Goal: Information Seeking & Learning: Stay updated

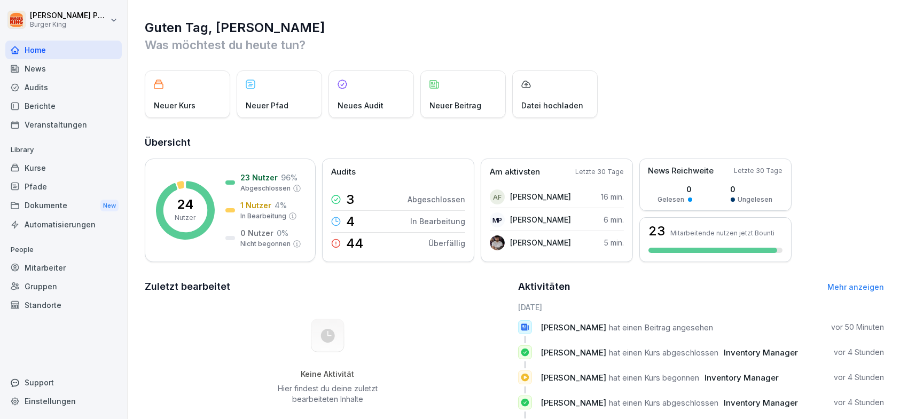
click at [35, 82] on div "Audits" at bounding box center [63, 87] width 116 height 19
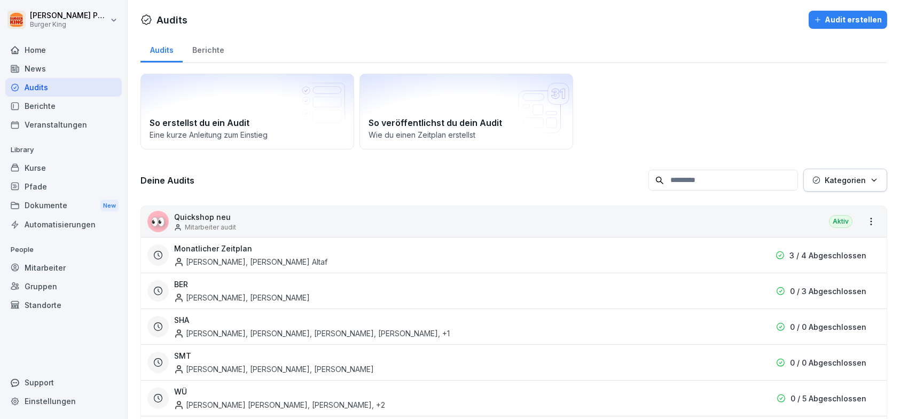
click at [45, 72] on div "News" at bounding box center [63, 68] width 116 height 19
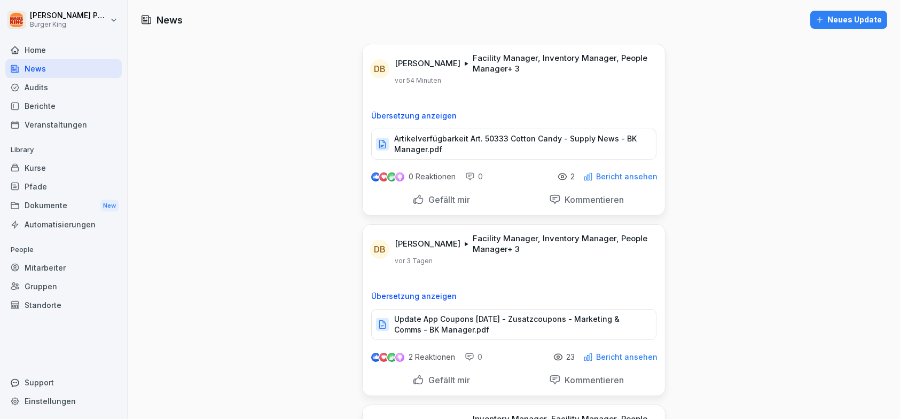
click at [468, 141] on p "Artikelverfügbarkeit Art. 50333 Cotton Candy - Supply News - BK Manager.pdf" at bounding box center [519, 144] width 251 height 21
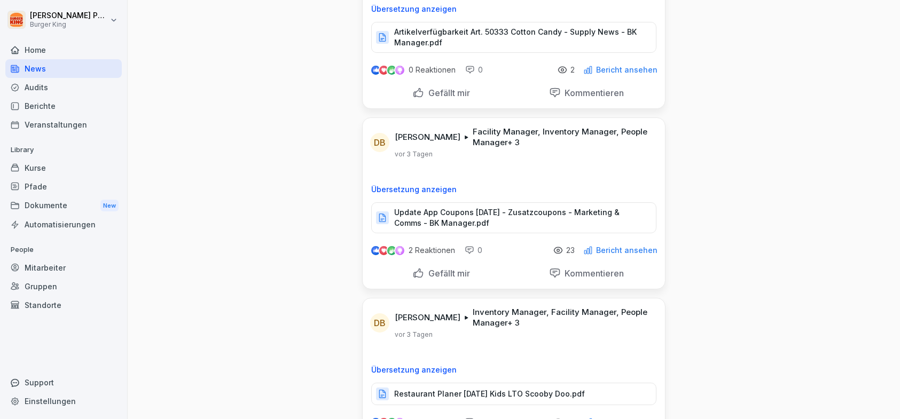
click at [443, 223] on p "Update App Coupons [DATE] - Zusatzcoupons - Marketing & Comms - BK Manager.pdf" at bounding box center [519, 217] width 251 height 21
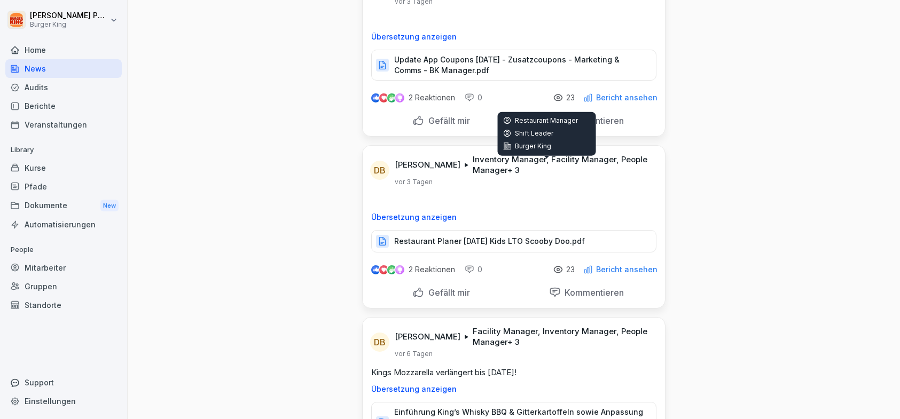
scroll to position [267, 0]
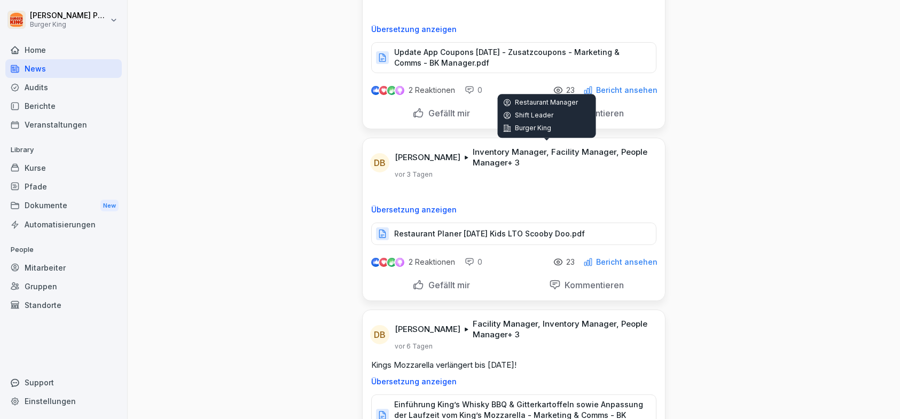
click at [477, 154] on p "Inventory Manager, Facility Manager, People Manager + 3" at bounding box center [562, 157] width 179 height 21
click at [475, 163] on p "Inventory Manager, Facility Manager, People Manager + 3" at bounding box center [562, 157] width 179 height 21
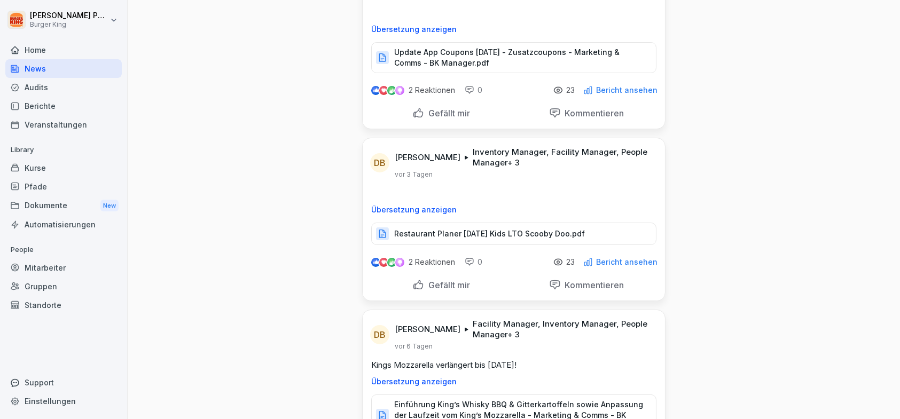
click at [488, 162] on p "Inventory Manager, Facility Manager, People Manager + 3" at bounding box center [562, 157] width 179 height 21
click at [544, 178] on div "DB [PERSON_NAME] Inventory Manager, Facility Manager, People Manager + 3 [DATE]…" at bounding box center [514, 191] width 302 height 107
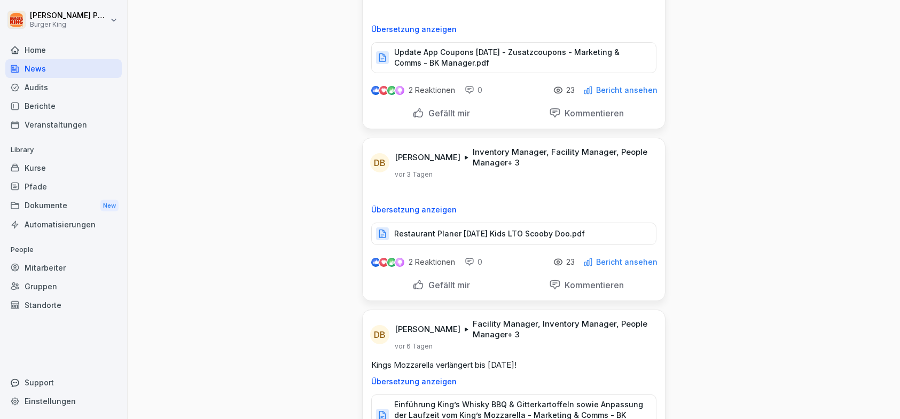
click at [557, 231] on p "Restaurant Planer [DATE] Kids LTO Scooby Doo.pdf" at bounding box center [489, 234] width 191 height 11
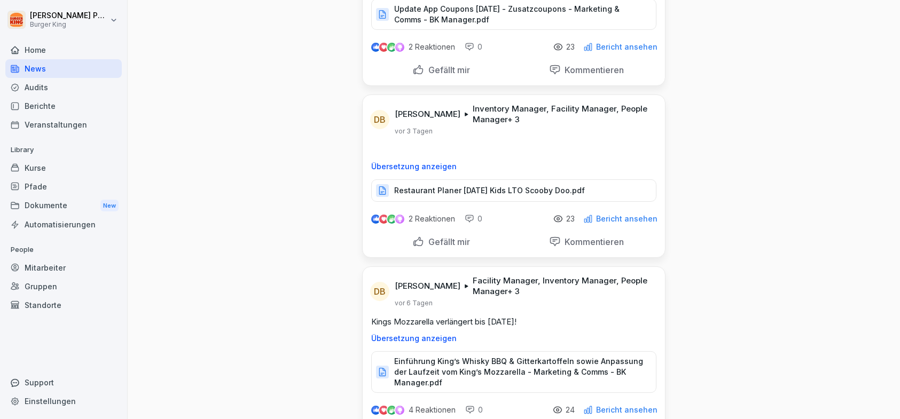
scroll to position [374, 0]
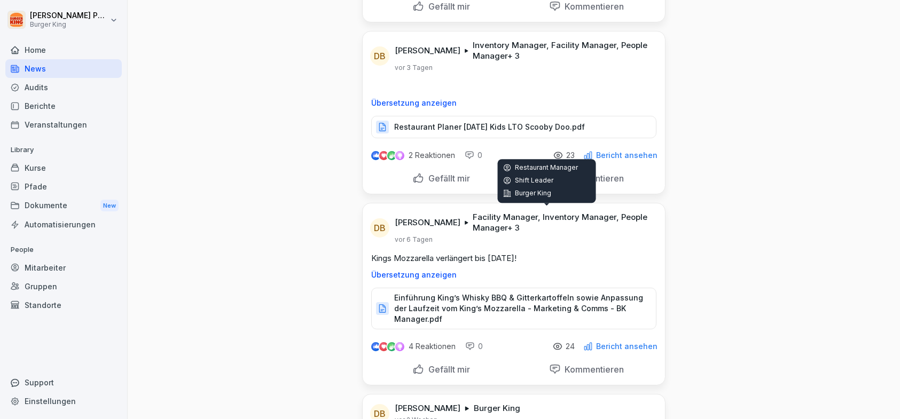
click at [522, 181] on p "Shift Leader" at bounding box center [547, 180] width 88 height 9
click at [526, 164] on p "Restaurant Manager" at bounding box center [547, 167] width 88 height 9
click at [507, 168] on icon at bounding box center [507, 167] width 9 height 9
click at [508, 179] on icon at bounding box center [507, 180] width 9 height 9
click at [509, 189] on icon at bounding box center [507, 193] width 9 height 9
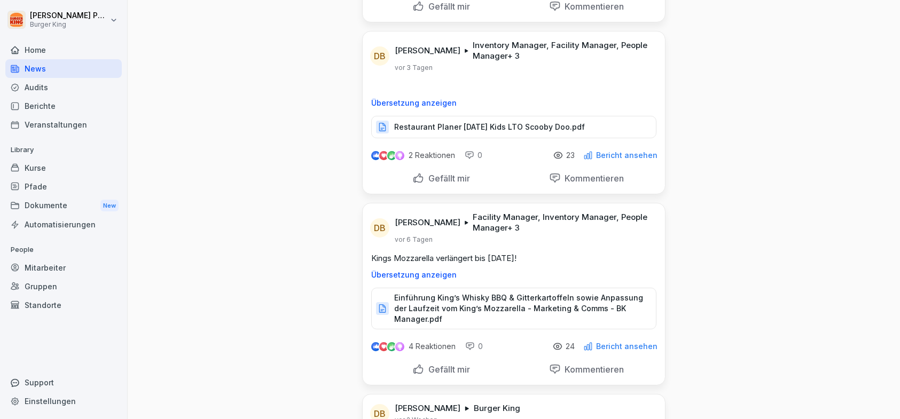
click at [556, 214] on p "Facility Manager, Inventory Manager, People Manager + 3" at bounding box center [562, 222] width 179 height 21
click at [591, 213] on p "Facility Manager, Inventory Manager, People Manager + 3" at bounding box center [562, 222] width 179 height 21
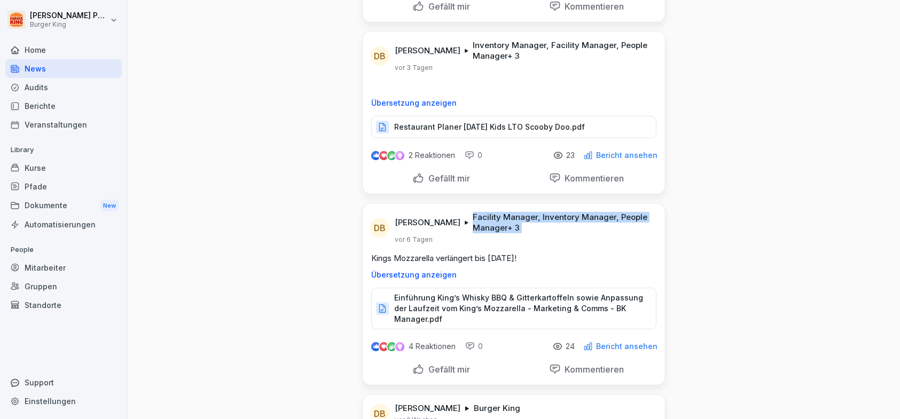
click at [473, 228] on p "Facility Manager, Inventory Manager, People Manager + 3" at bounding box center [562, 222] width 179 height 21
click at [483, 230] on p "Facility Manager, Inventory Manager, People Manager + 3" at bounding box center [562, 222] width 179 height 21
click at [492, 224] on p "Facility Manager, Inventory Manager, People Manager + 3" at bounding box center [562, 222] width 179 height 21
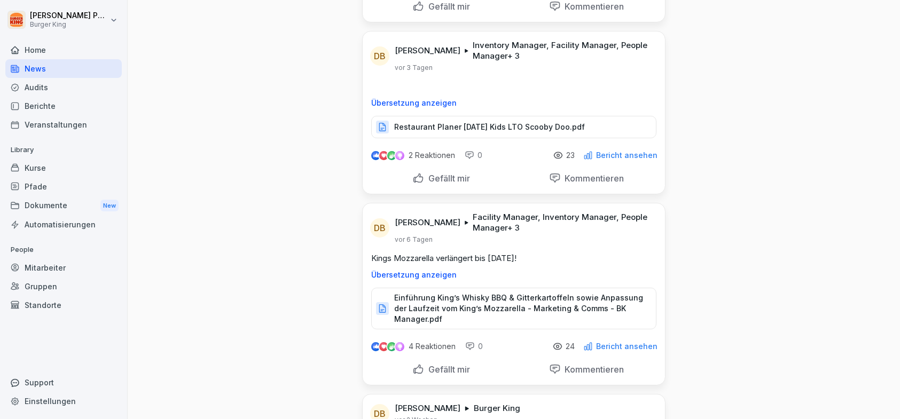
click at [492, 224] on p "Facility Manager, Inventory Manager, People Manager + 3" at bounding box center [562, 222] width 179 height 21
click at [492, 225] on p "Facility Manager, Inventory Manager, People Manager + 3" at bounding box center [562, 222] width 179 height 21
click at [521, 240] on div "[PERSON_NAME] Facility Manager, Inventory Manager, People Manager + 3 [DATE]" at bounding box center [523, 228] width 257 height 32
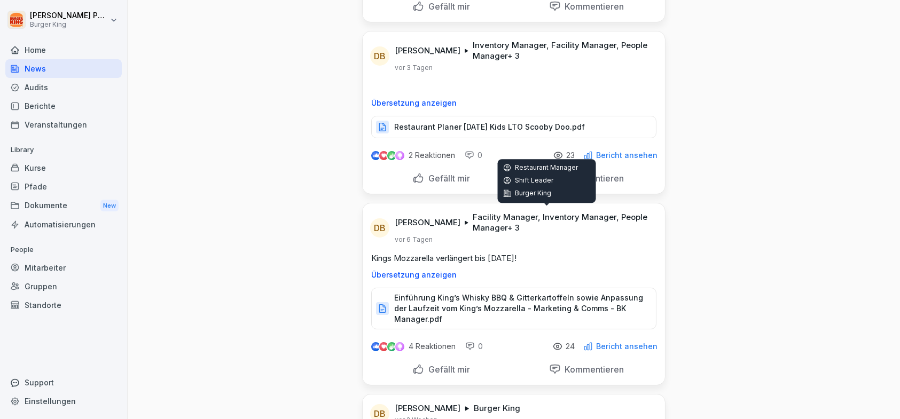
click at [473, 218] on p "Facility Manager, Inventory Manager, People Manager + 3" at bounding box center [562, 222] width 179 height 21
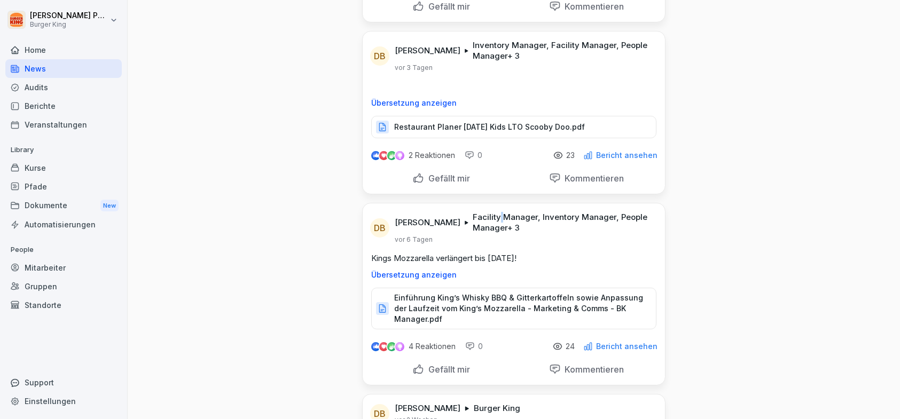
click at [473, 218] on p "Facility Manager, Inventory Manager, People Manager + 3" at bounding box center [562, 222] width 179 height 21
click at [532, 218] on p "Facility Manager, Inventory Manager, People Manager + 3" at bounding box center [562, 222] width 179 height 21
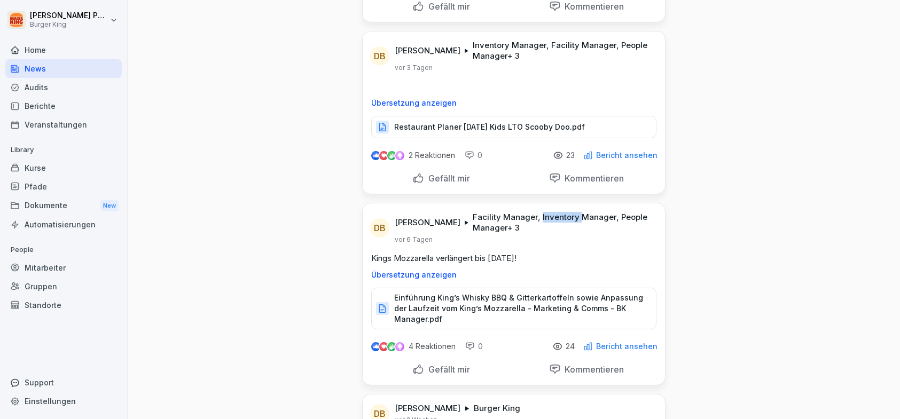
click at [532, 218] on p "Facility Manager, Inventory Manager, People Manager + 3" at bounding box center [562, 222] width 179 height 21
click at [481, 222] on p "Facility Manager, Inventory Manager, People Manager + 3" at bounding box center [562, 222] width 179 height 21
click at [480, 223] on p "Facility Manager, Inventory Manager, People Manager + 3" at bounding box center [562, 222] width 179 height 21
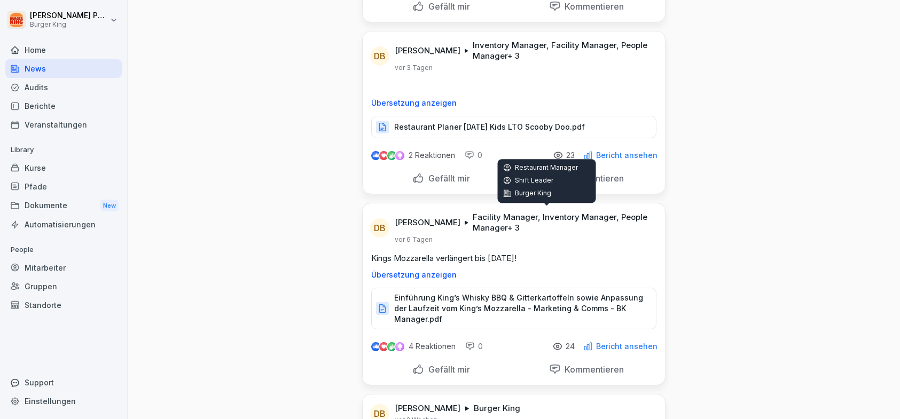
click at [519, 213] on p "Facility Manager, Inventory Manager, People Manager + 3" at bounding box center [562, 222] width 179 height 21
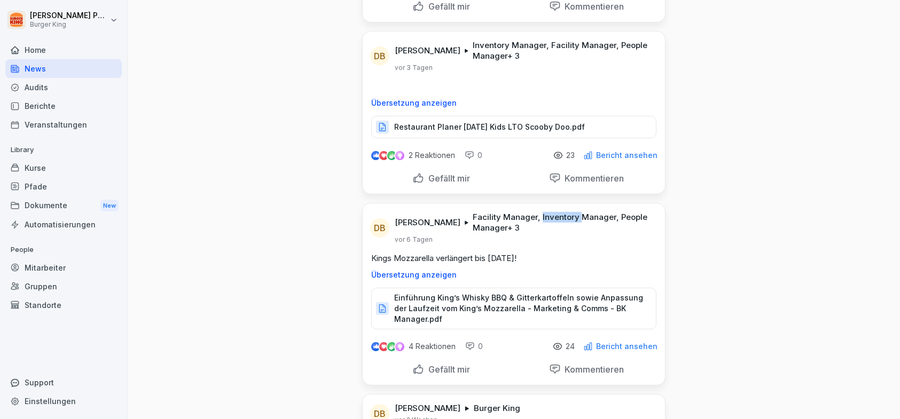
click at [519, 213] on p "Facility Manager, Inventory Manager, People Manager + 3" at bounding box center [562, 222] width 179 height 21
click at [522, 224] on p "Facility Manager, Inventory Manager, People Manager + 3" at bounding box center [562, 222] width 179 height 21
click at [488, 217] on p "Facility Manager, Inventory Manager, People Manager + 3" at bounding box center [562, 222] width 179 height 21
click at [487, 217] on p "Facility Manager, Inventory Manager, People Manager + 3" at bounding box center [562, 222] width 179 height 21
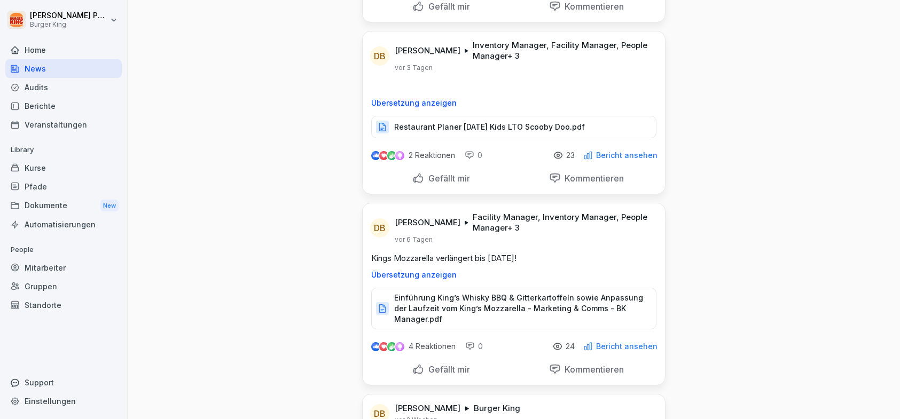
click at [507, 233] on div "[PERSON_NAME] Facility Manager, Inventory Manager, People Manager + 3 [DATE]" at bounding box center [523, 228] width 257 height 32
click at [526, 305] on p "Einführung King’s Whisky BBQ & Gitterkartoffeln sowie Anpassung der Laufzeit vo…" at bounding box center [519, 309] width 251 height 32
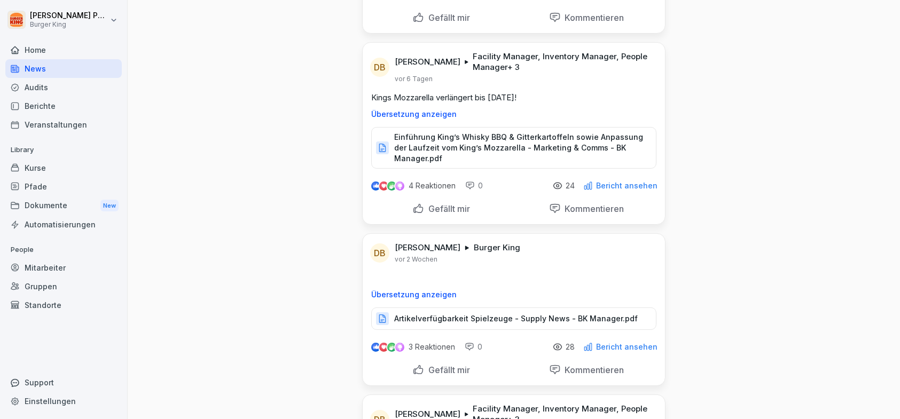
scroll to position [534, 0]
click at [513, 140] on p "Einführung King’s Whisky BBQ & Gitterkartoffeln sowie Anpassung der Laufzeit vo…" at bounding box center [519, 148] width 251 height 32
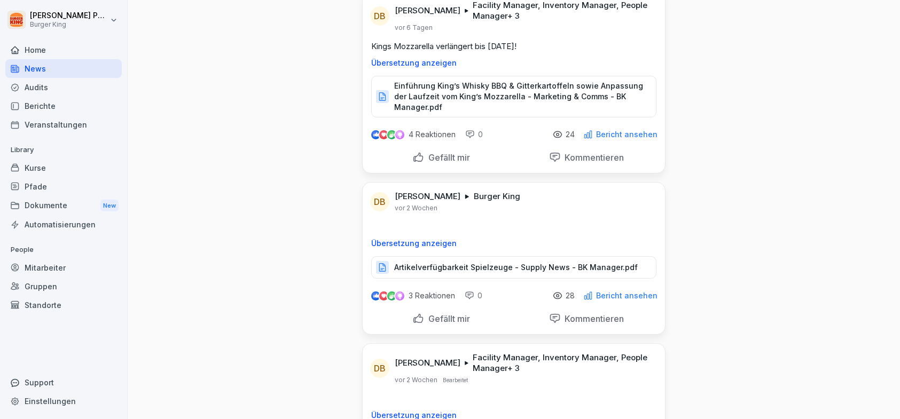
scroll to position [641, 0]
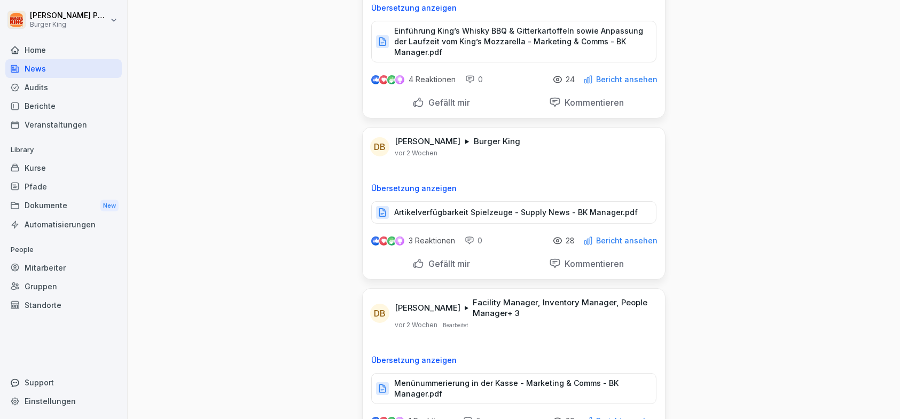
click at [490, 208] on p "Artikelverfügbarkeit Spielzeuge - Supply News - BK Manager.pdf" at bounding box center [516, 212] width 244 height 11
click at [57, 35] on div at bounding box center [63, 37] width 116 height 6
click at [61, 27] on html "[PERSON_NAME] Burger King Home News Audits Berichte Veranstaltungen Library Kur…" at bounding box center [450, 209] width 900 height 419
click at [75, 70] on div "Abmelden" at bounding box center [68, 68] width 106 height 20
